Goal: Task Accomplishment & Management: Use online tool/utility

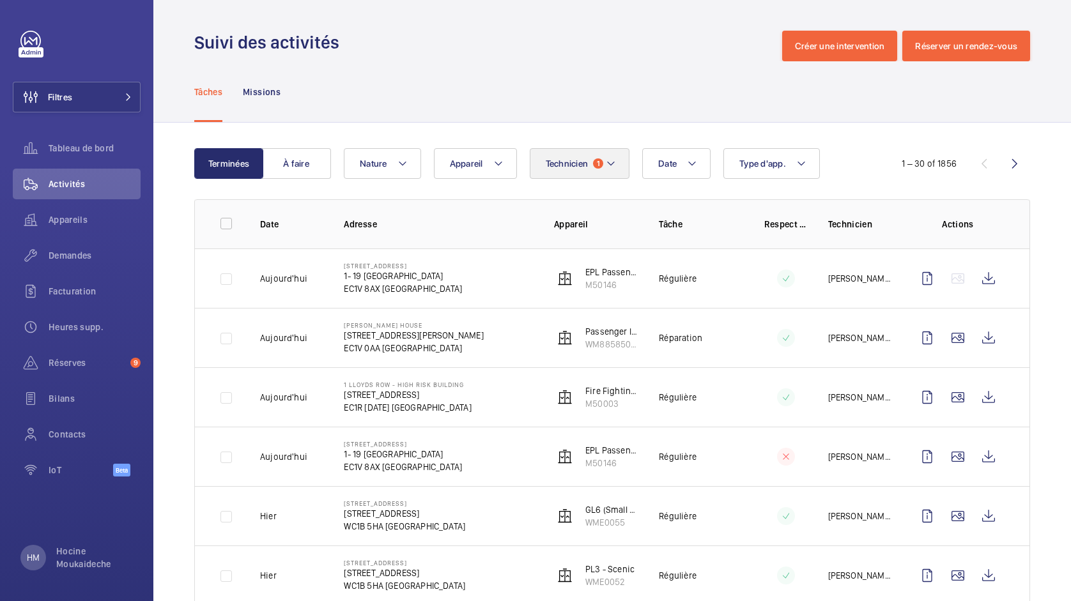
click at [588, 169] on button "Technicien 1" at bounding box center [580, 163] width 100 height 31
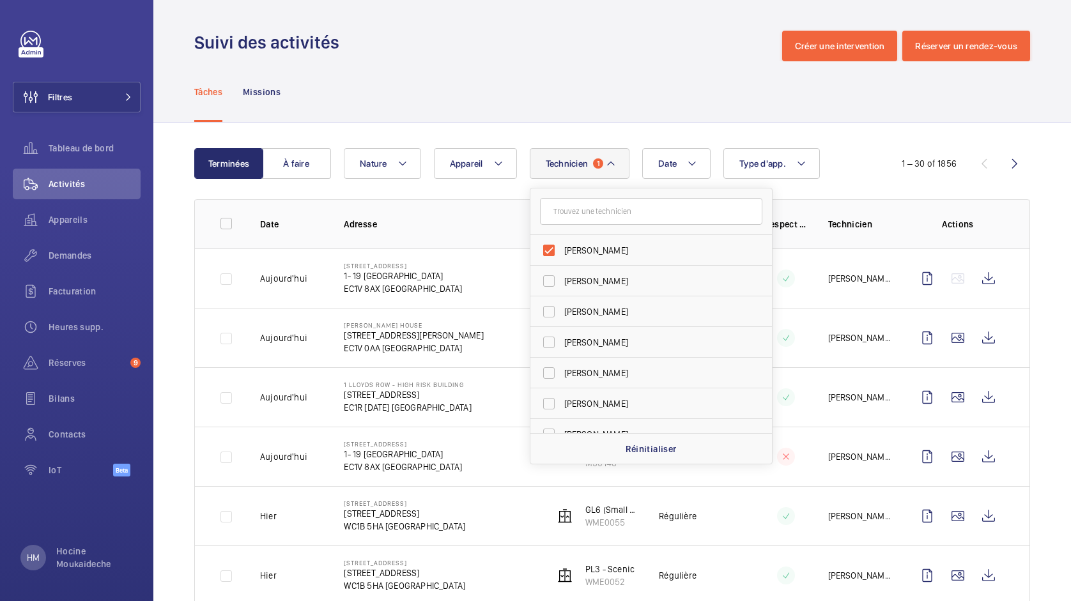
click at [790, 97] on div "Tâches Missions" at bounding box center [612, 91] width 836 height 61
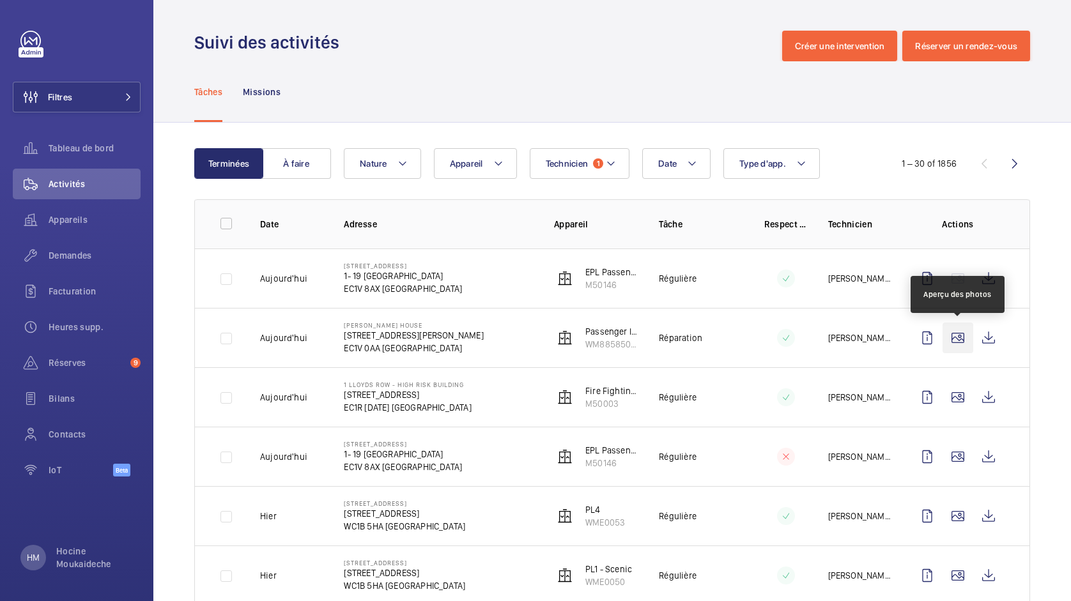
click at [955, 336] on wm-front-icon-button at bounding box center [958, 338] width 31 height 31
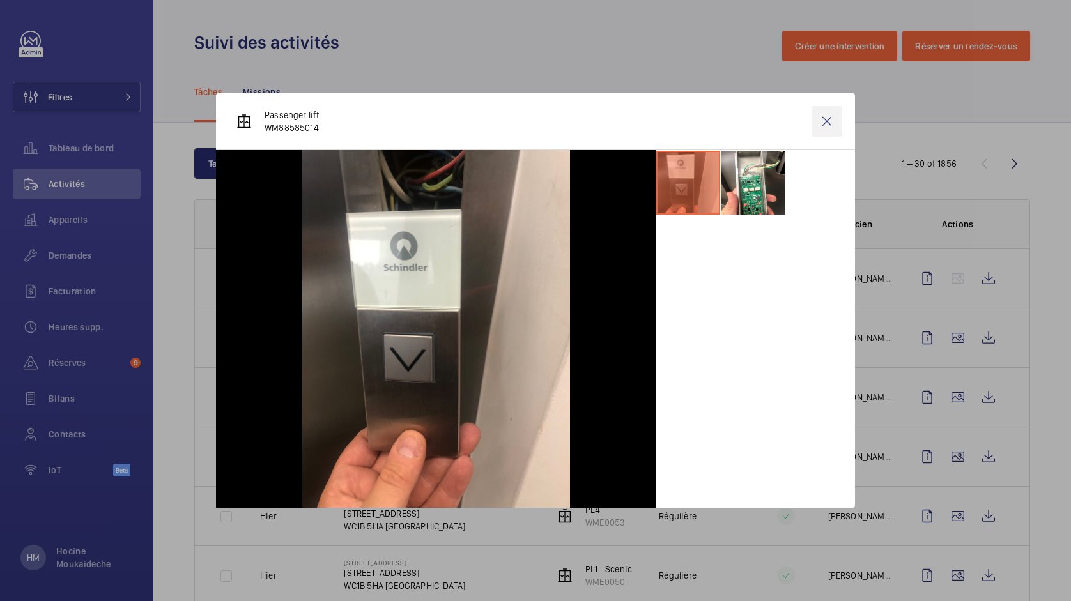
click at [825, 118] on wm-front-icon-button at bounding box center [827, 121] width 31 height 31
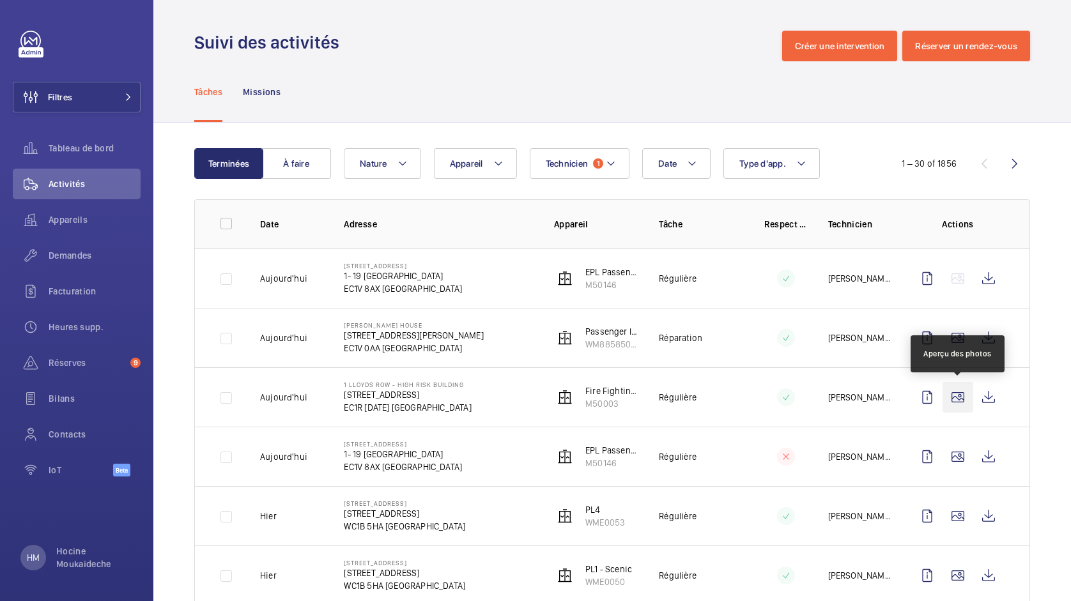
click at [963, 391] on wm-front-icon-button at bounding box center [958, 397] width 31 height 31
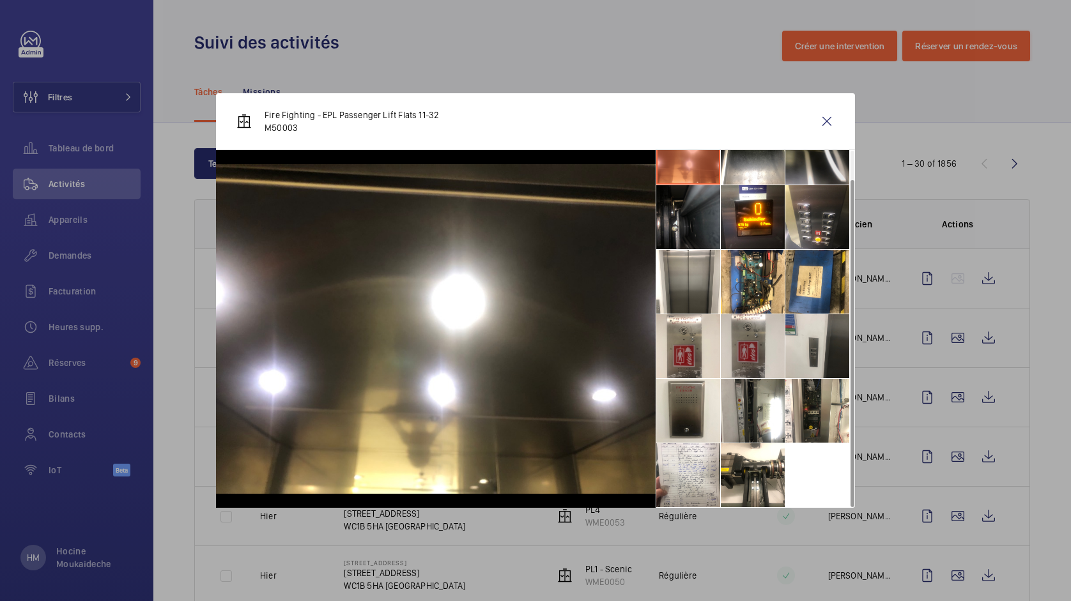
scroll to position [30, 0]
click at [828, 121] on wm-front-icon-button at bounding box center [827, 121] width 31 height 31
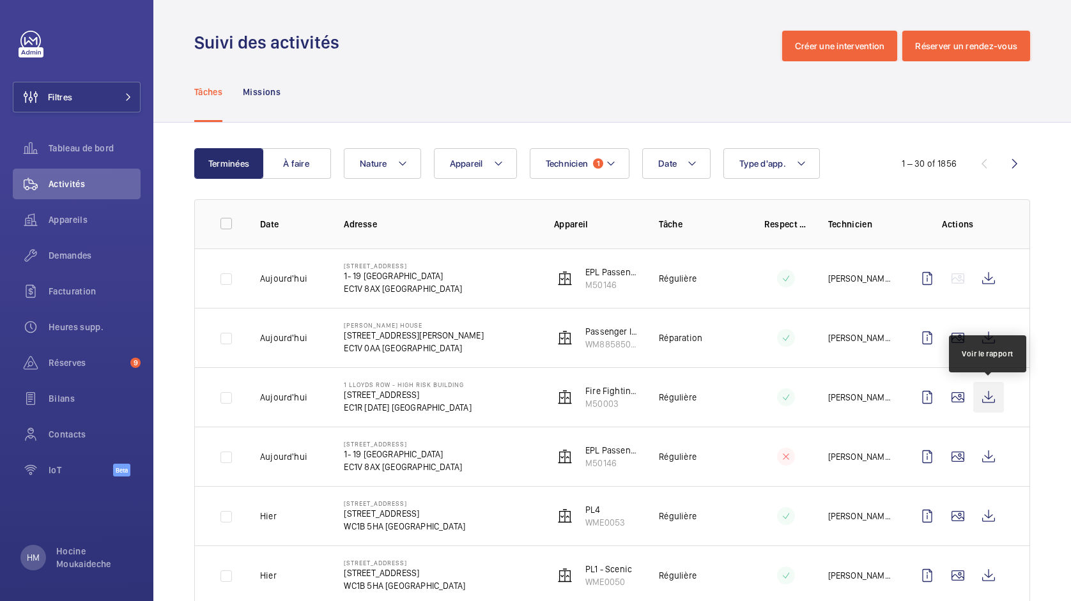
click at [995, 398] on wm-front-icon-button at bounding box center [988, 397] width 31 height 31
click at [592, 157] on button "Technicien 1" at bounding box center [580, 163] width 100 height 31
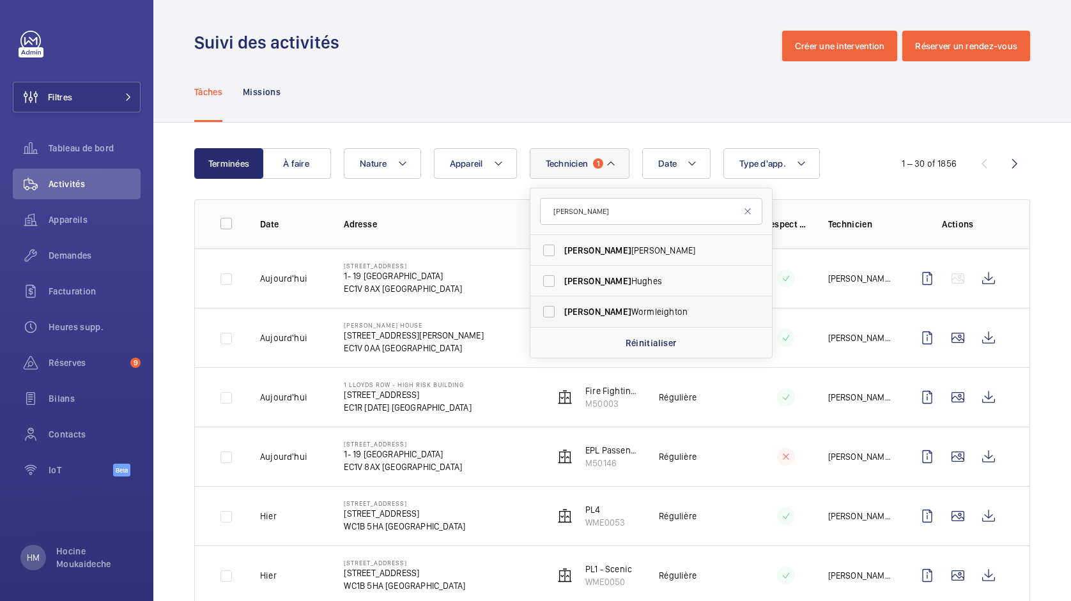
type input "lewis"
click at [573, 314] on span "Lewis" at bounding box center [597, 312] width 67 height 10
click at [562, 314] on input "Lewis Wormleighton" at bounding box center [549, 312] width 26 height 26
checkbox input "true"
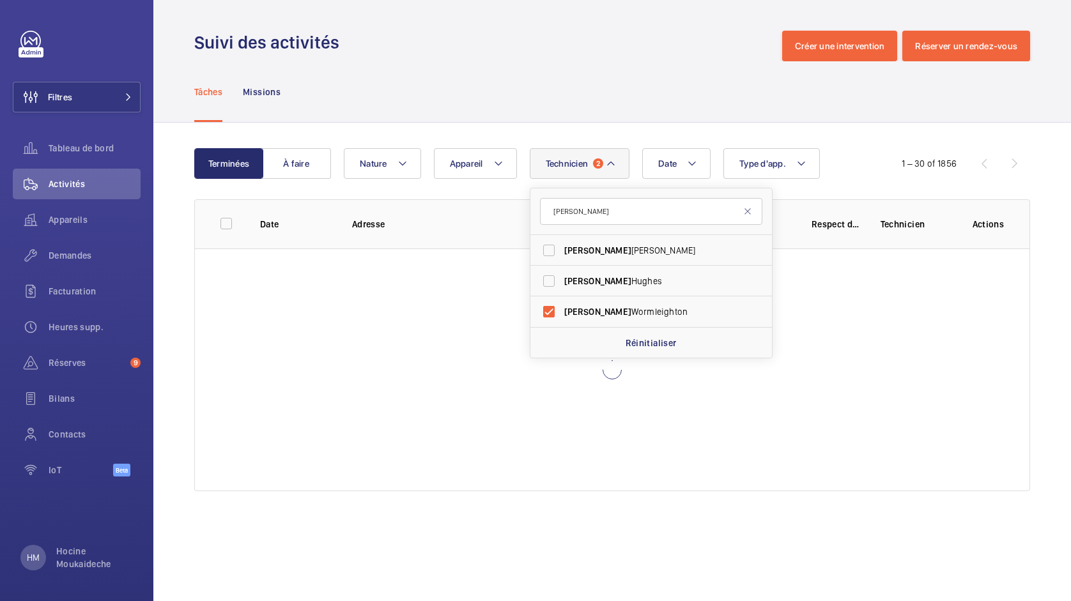
click at [661, 109] on div "Tâches Missions" at bounding box center [612, 91] width 836 height 61
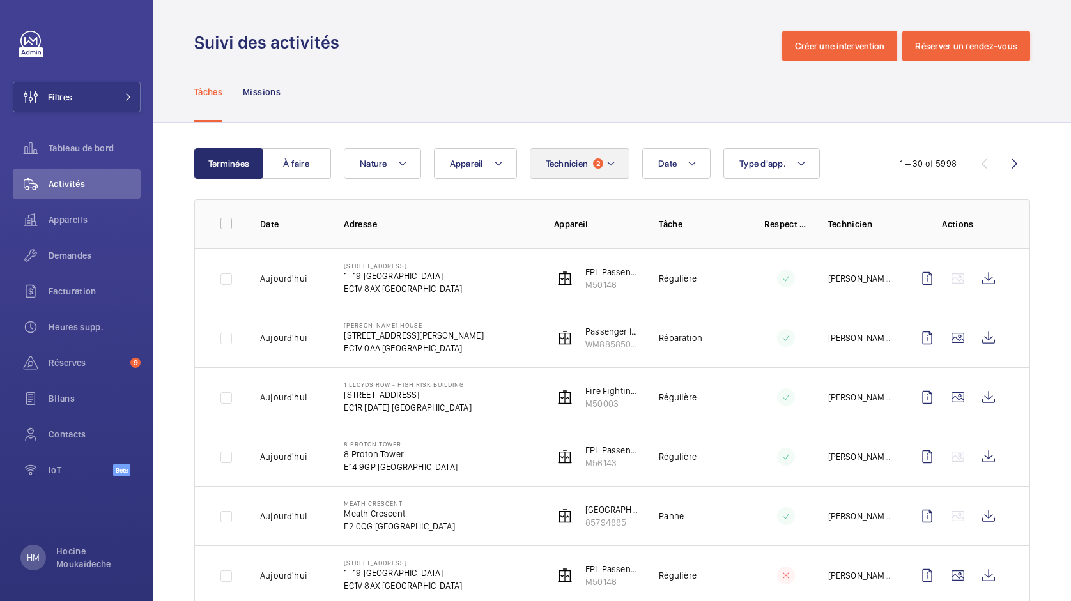
click at [621, 168] on button "Technicien 2" at bounding box center [580, 163] width 100 height 31
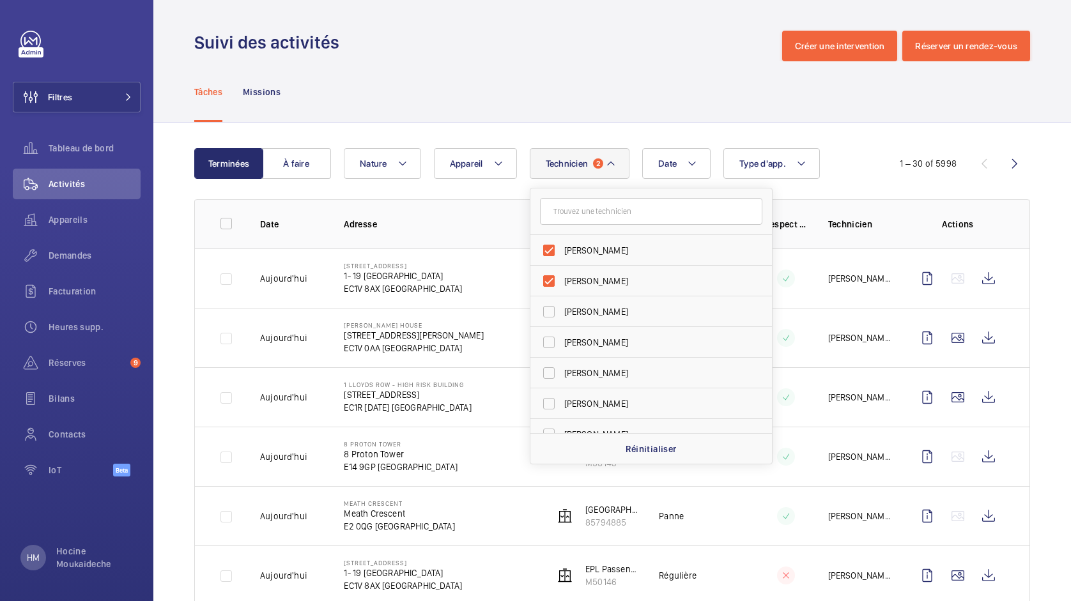
click at [583, 249] on span "[PERSON_NAME]" at bounding box center [652, 250] width 176 height 13
click at [562, 249] on input "[PERSON_NAME]" at bounding box center [549, 251] width 26 height 26
checkbox input "false"
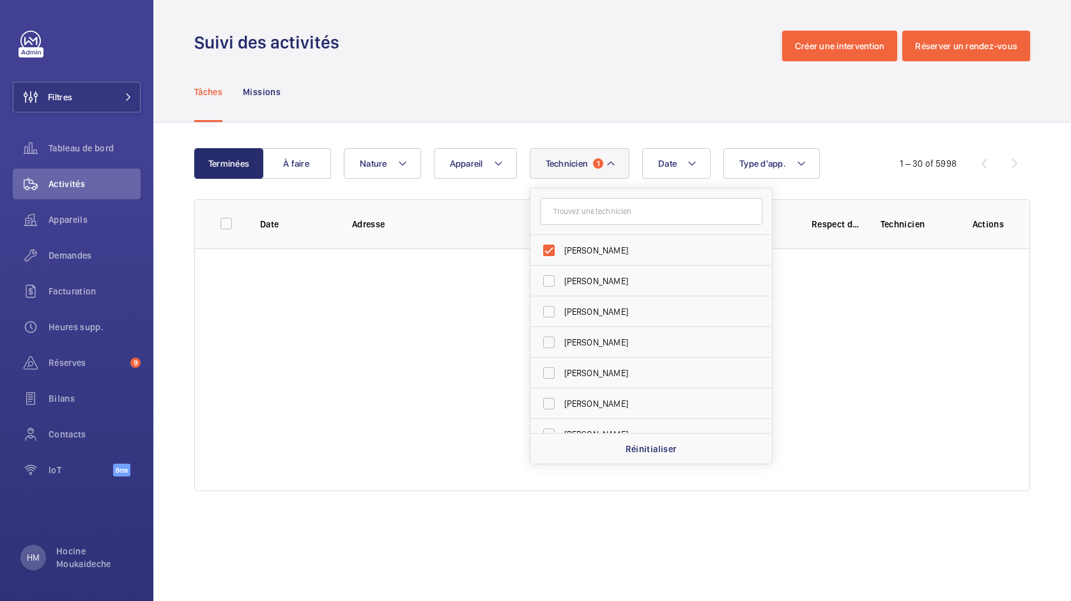
scroll to position [1880, 0]
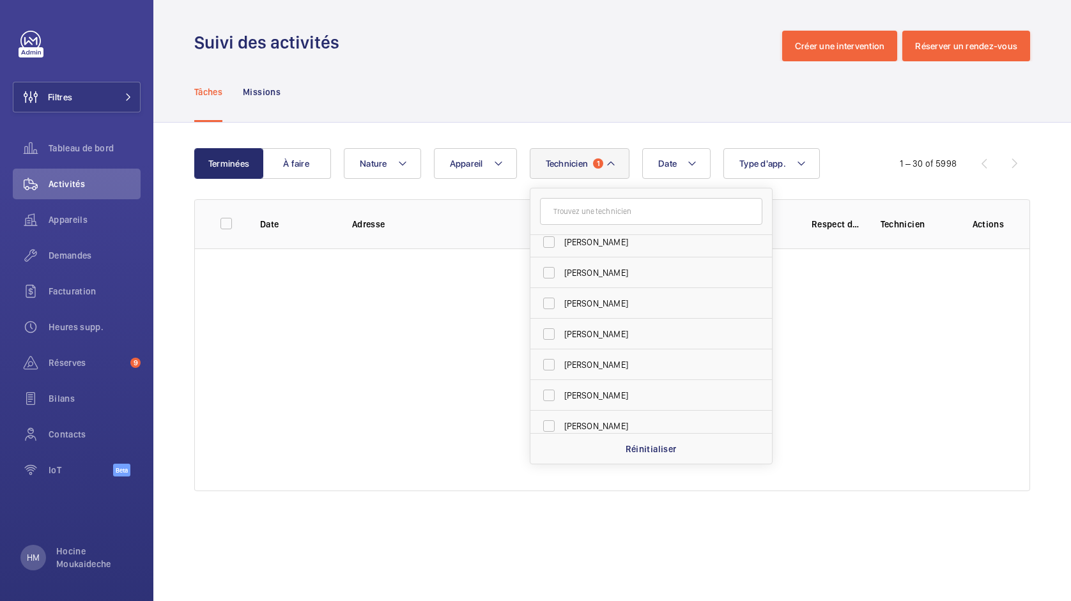
click at [650, 133] on div "Terminées À faire Date Technicien 1 Lewis Wormleighton Dave Murphy Luke Robinso…" at bounding box center [612, 322] width 918 height 399
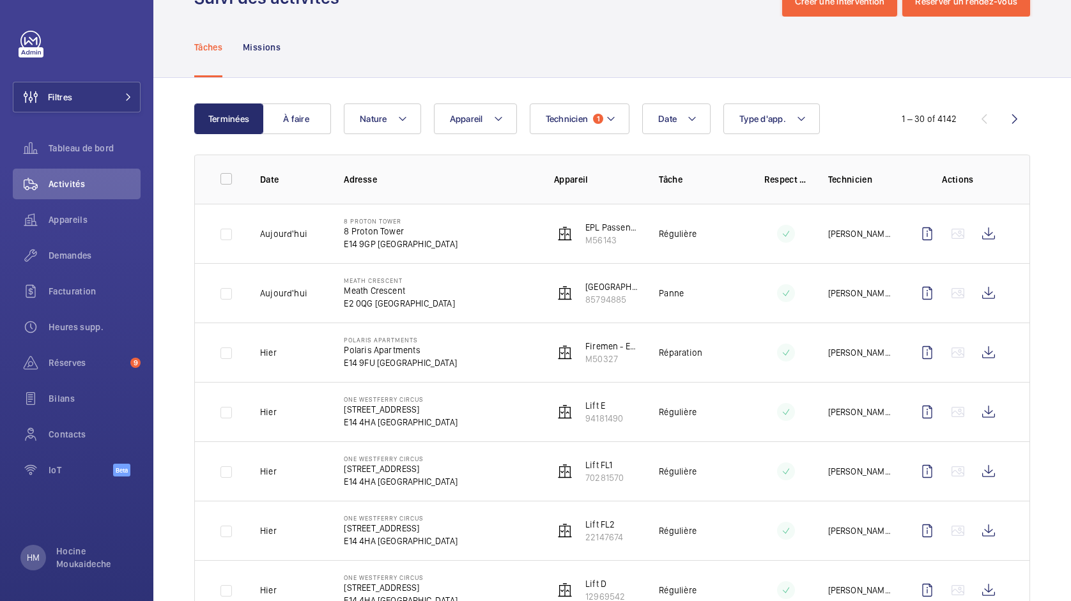
scroll to position [20, 0]
